Goal: Task Accomplishment & Management: Complete application form

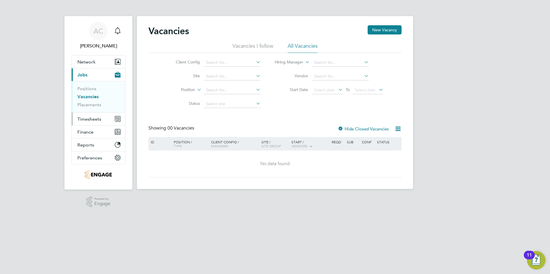
click at [97, 116] on span "Timesheets" at bounding box center [89, 118] width 24 height 5
click at [92, 121] on span "Timesheets" at bounding box center [89, 118] width 24 height 5
click at [85, 117] on span "Timesheets" at bounding box center [89, 118] width 24 height 5
click at [86, 120] on span "Timesheets" at bounding box center [89, 118] width 24 height 5
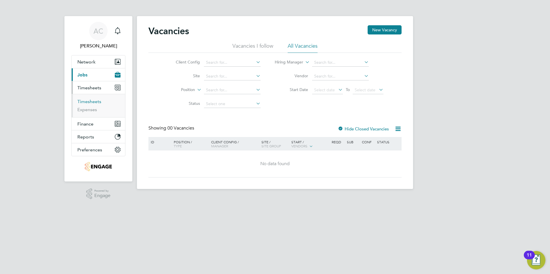
click at [90, 104] on link "Timesheets" at bounding box center [89, 101] width 24 height 5
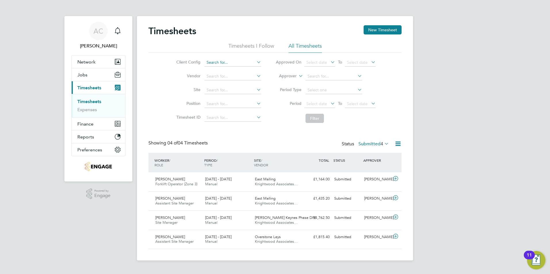
click at [246, 64] on input at bounding box center [233, 63] width 57 height 8
click at [376, 32] on button "New Timesheet" at bounding box center [383, 29] width 38 height 9
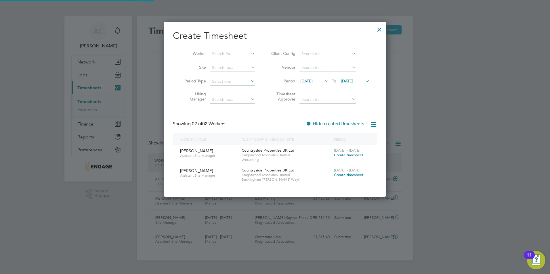
scroll to position [175, 223]
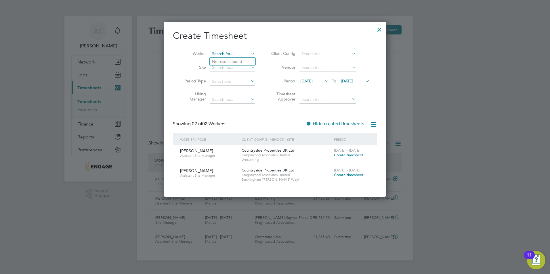
click at [234, 51] on input at bounding box center [232, 54] width 45 height 8
click at [235, 60] on li "[PERSON_NAME]" at bounding box center [233, 62] width 47 height 8
type input "[PERSON_NAME]"
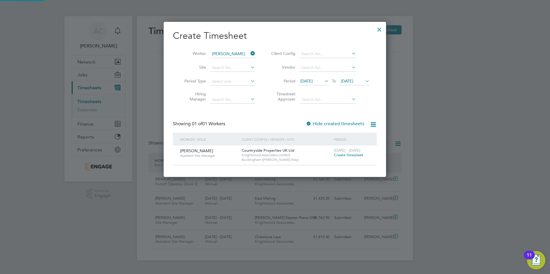
scroll to position [155, 223]
click at [313, 83] on span "[DATE]" at bounding box center [306, 81] width 12 height 5
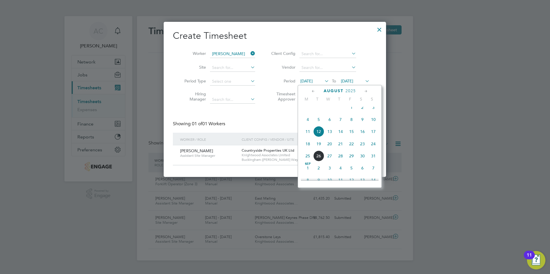
click at [309, 150] on span "18" at bounding box center [307, 144] width 11 height 11
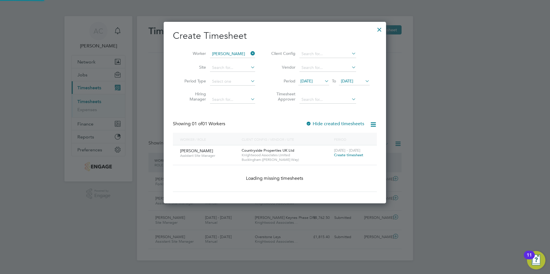
scroll to position [155, 223]
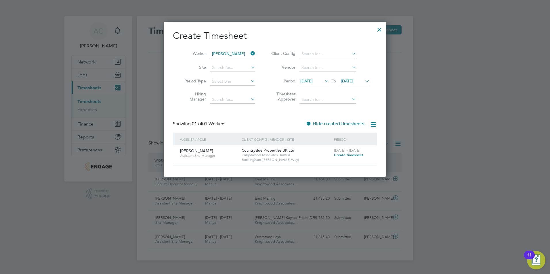
click at [353, 83] on span "[DATE]" at bounding box center [347, 81] width 12 height 5
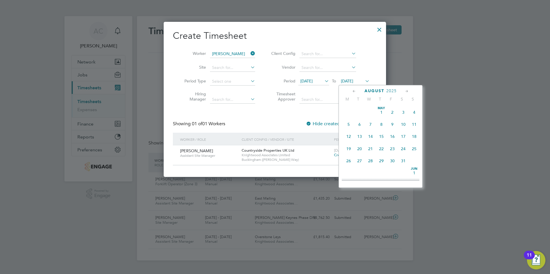
scroll to position [212, 0]
click at [395, 137] on span "22" at bounding box center [392, 131] width 11 height 11
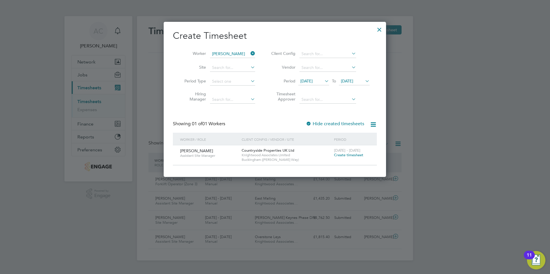
click at [356, 155] on span "Create timesheet" at bounding box center [348, 155] width 29 height 5
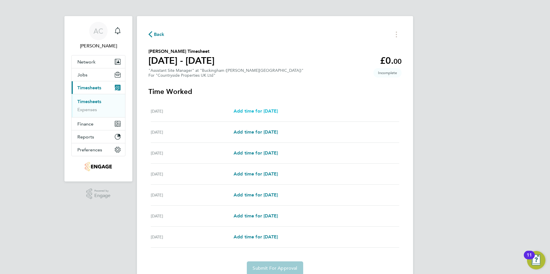
click at [266, 113] on span "Add time for [DATE]" at bounding box center [256, 110] width 44 height 5
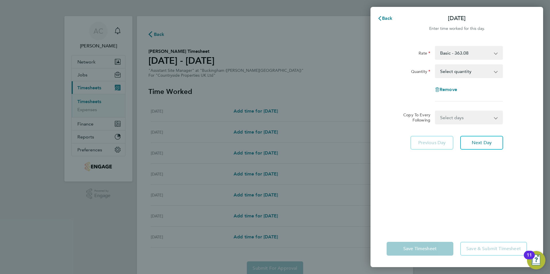
click at [478, 72] on select "Select quantity 0.5 1" at bounding box center [465, 71] width 60 height 13
select select "1"
click at [435, 65] on select "Select quantity 0.5 1" at bounding box center [465, 71] width 60 height 13
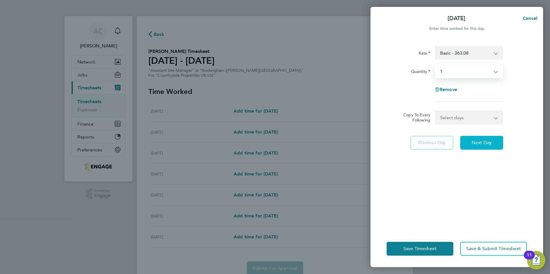
click at [483, 146] on button "Next Day" at bounding box center [481, 143] width 43 height 14
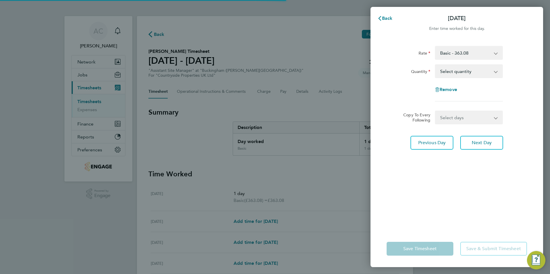
click at [477, 75] on select "Select quantity 0.5 1" at bounding box center [465, 71] width 60 height 13
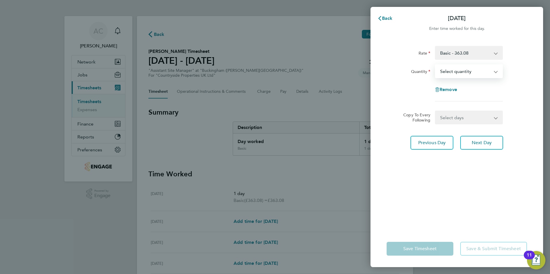
select select "1"
click at [435, 65] on select "Select quantity 0.5 1" at bounding box center [465, 71] width 60 height 13
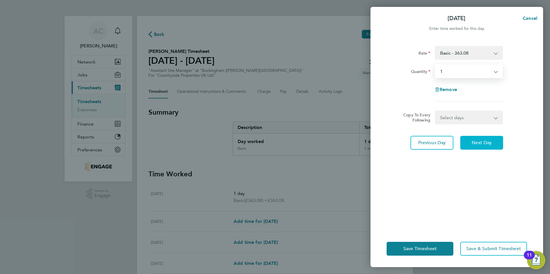
click at [483, 146] on button "Next Day" at bounding box center [481, 143] width 43 height 14
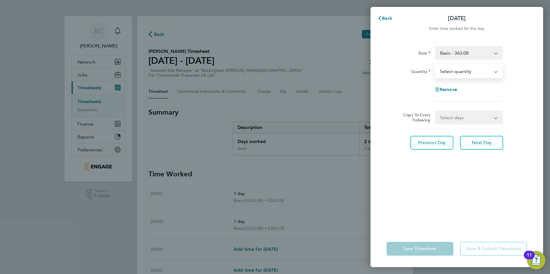
click at [470, 67] on select "Select quantity 0.5 1" at bounding box center [465, 71] width 60 height 13
select select "1"
click at [435, 65] on select "Select quantity 0.5 1" at bounding box center [465, 71] width 60 height 13
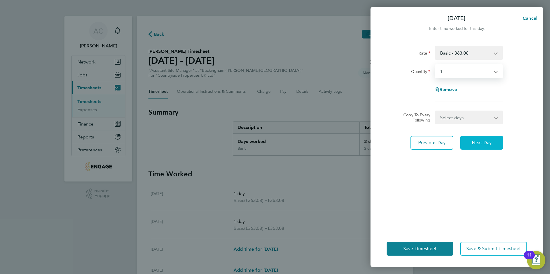
click at [490, 147] on button "Next Day" at bounding box center [481, 143] width 43 height 14
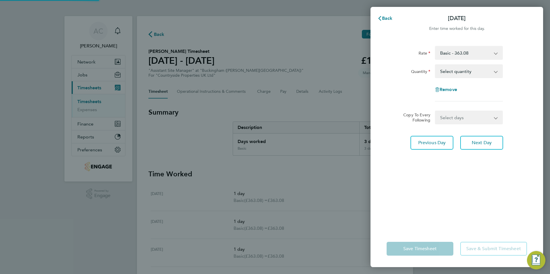
click at [469, 72] on select "Select quantity 0.5 1" at bounding box center [465, 71] width 60 height 13
select select "1"
click at [435, 65] on select "Select quantity 0.5 1" at bounding box center [465, 71] width 60 height 13
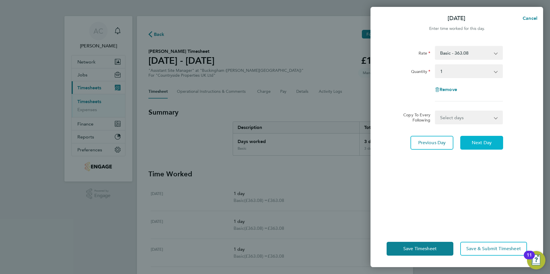
click at [484, 140] on button "Next Day" at bounding box center [481, 143] width 43 height 14
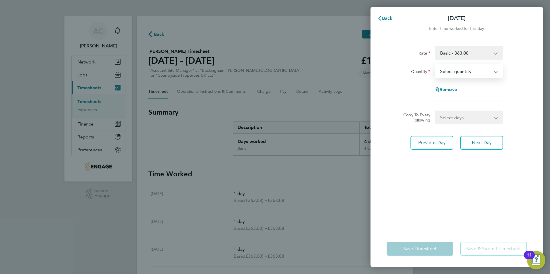
click at [468, 66] on select "Select quantity 0.5 1" at bounding box center [465, 71] width 60 height 13
select select "1"
click at [435, 65] on select "Select quantity 0.5 1" at bounding box center [465, 71] width 60 height 13
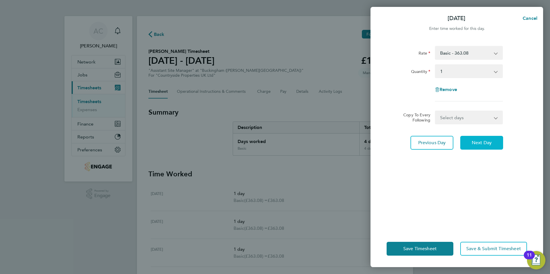
click at [489, 146] on button "Next Day" at bounding box center [481, 143] width 43 height 14
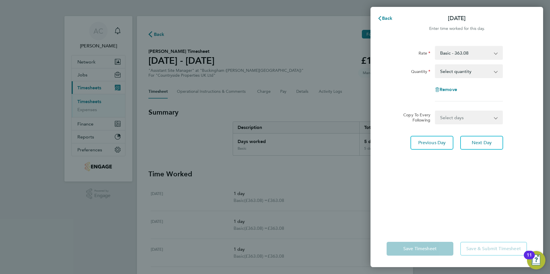
click at [484, 252] on app-form-button "Save & Submit Timesheet" at bounding box center [492, 249] width 70 height 14
click at [392, 19] on span "Back" at bounding box center [387, 18] width 11 height 5
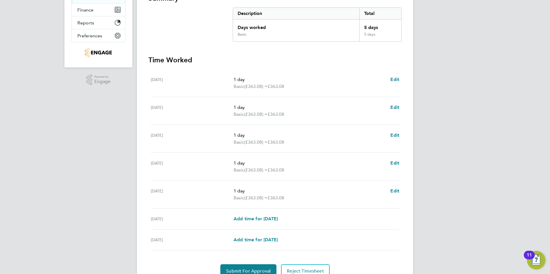
scroll to position [141, 0]
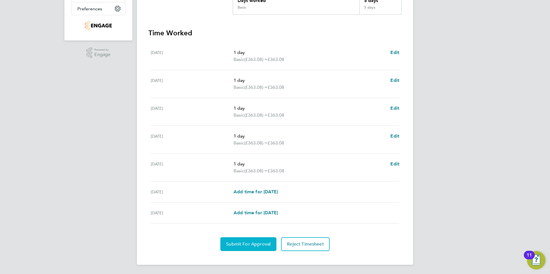
click at [248, 251] on button "Submit For Approval" at bounding box center [248, 245] width 56 height 14
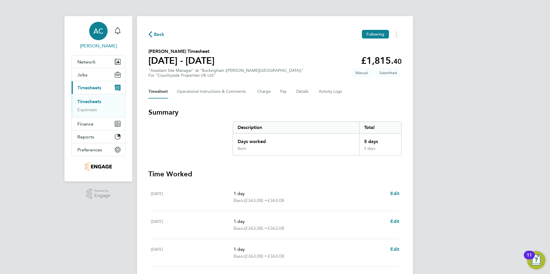
click at [94, 34] on span "AC" at bounding box center [98, 30] width 10 height 7
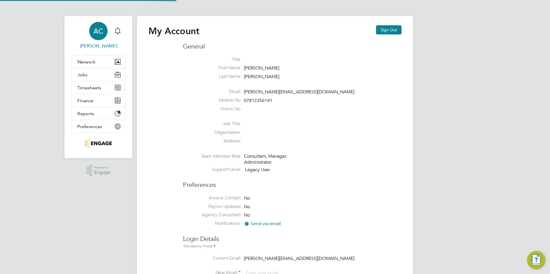
type input "[PERSON_NAME][EMAIL_ADDRESS][DOMAIN_NAME]"
click at [101, 33] on span "AC" at bounding box center [98, 30] width 10 height 7
click at [93, 62] on span "Network" at bounding box center [86, 61] width 18 height 5
click at [94, 115] on button "Reports" at bounding box center [99, 113] width 54 height 13
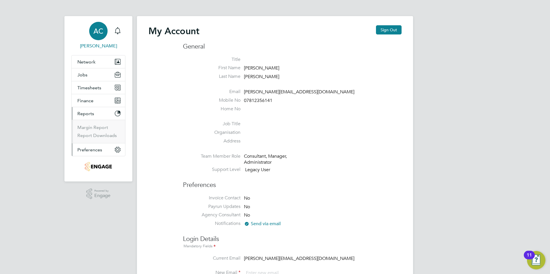
click at [98, 146] on button "Preferences" at bounding box center [99, 150] width 54 height 13
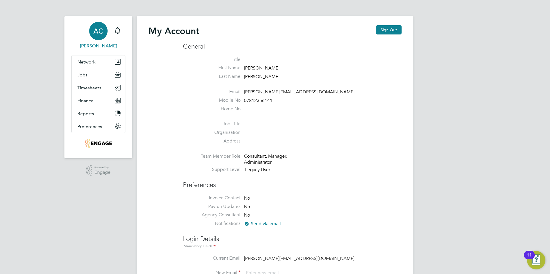
click at [100, 32] on span "AC" at bounding box center [98, 30] width 10 height 7
click at [96, 48] on span "[PERSON_NAME]" at bounding box center [98, 46] width 54 height 7
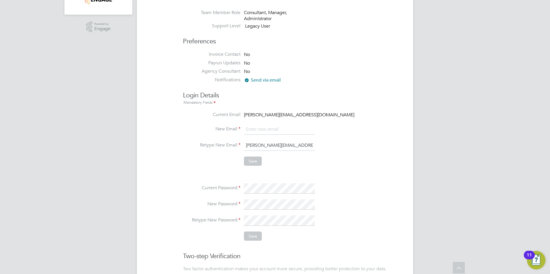
scroll to position [236, 0]
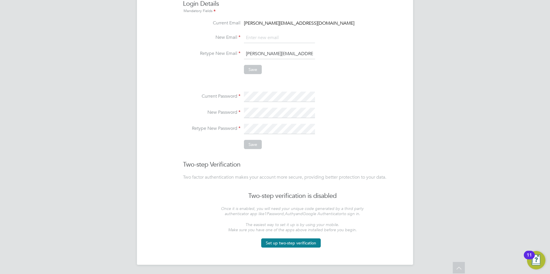
click at [534, 259] on div "11" at bounding box center [529, 255] width 11 height 9
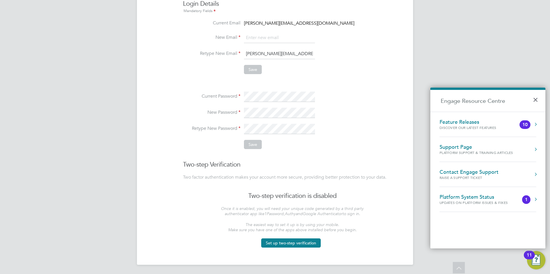
click at [486, 173] on div "Contact Engage Support" at bounding box center [469, 172] width 59 height 6
